Goal: Information Seeking & Learning: Stay updated

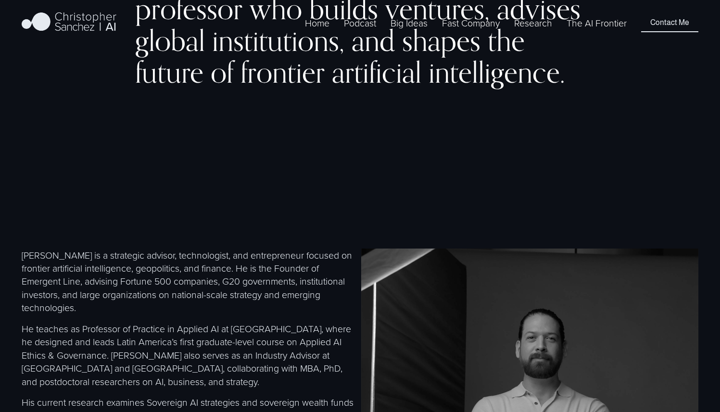
scroll to position [334, 0]
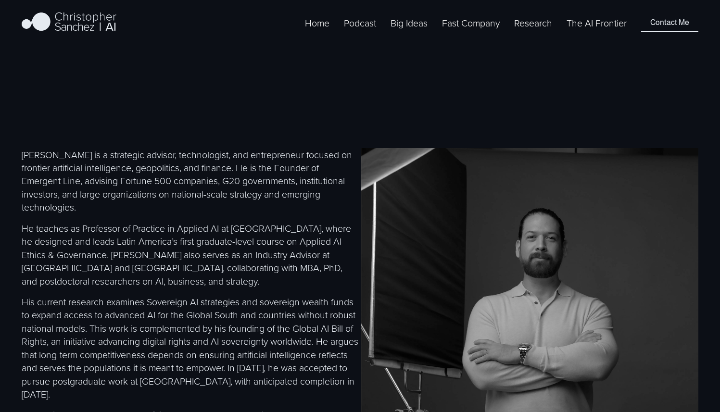
click at [593, 30] on link "The AI Frontier" at bounding box center [596, 22] width 60 height 15
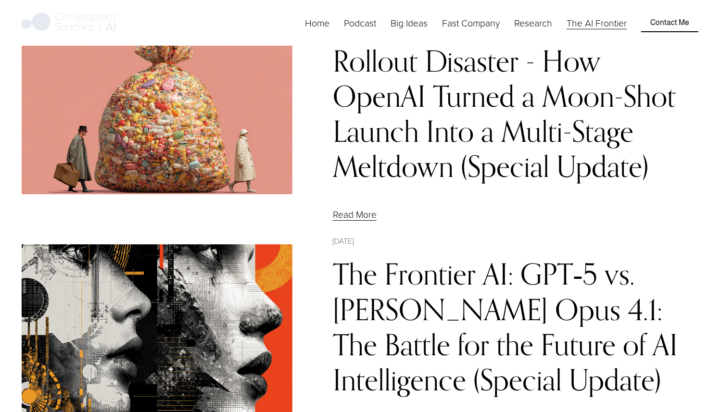
scroll to position [601, 0]
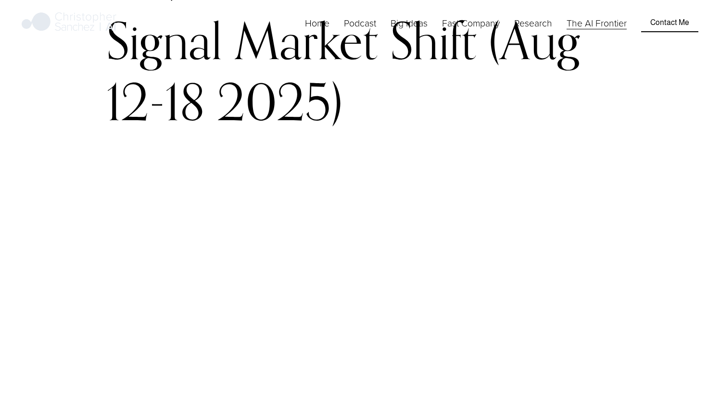
scroll to position [433, 0]
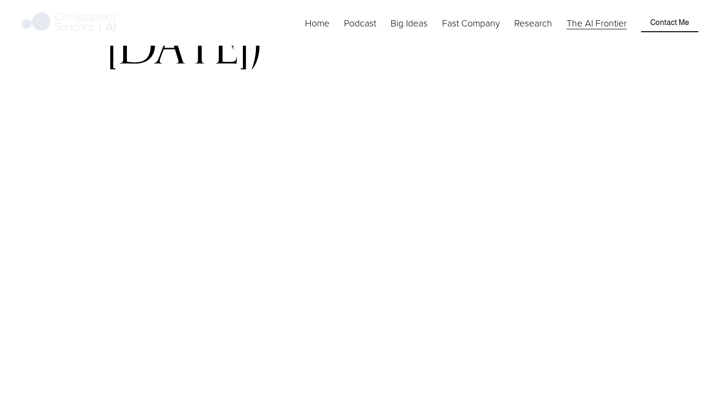
scroll to position [437, 0]
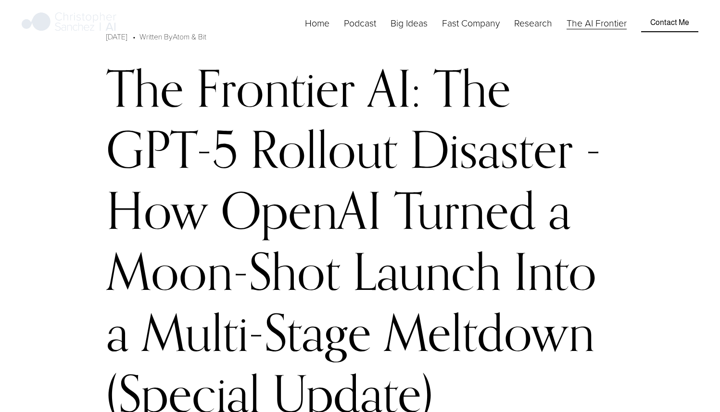
scroll to position [305, 0]
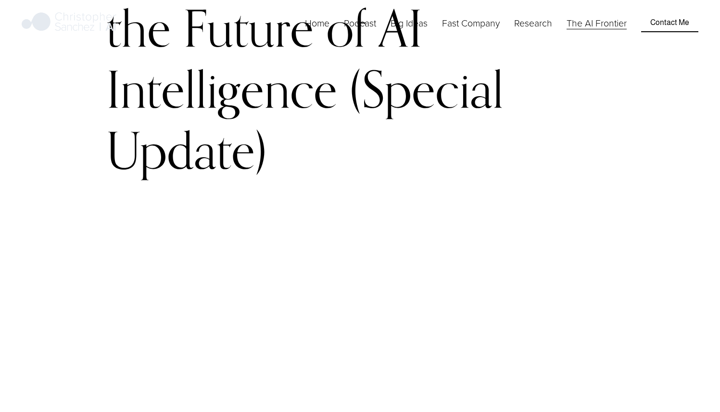
scroll to position [419, 0]
